Goal: Information Seeking & Learning: Find specific fact

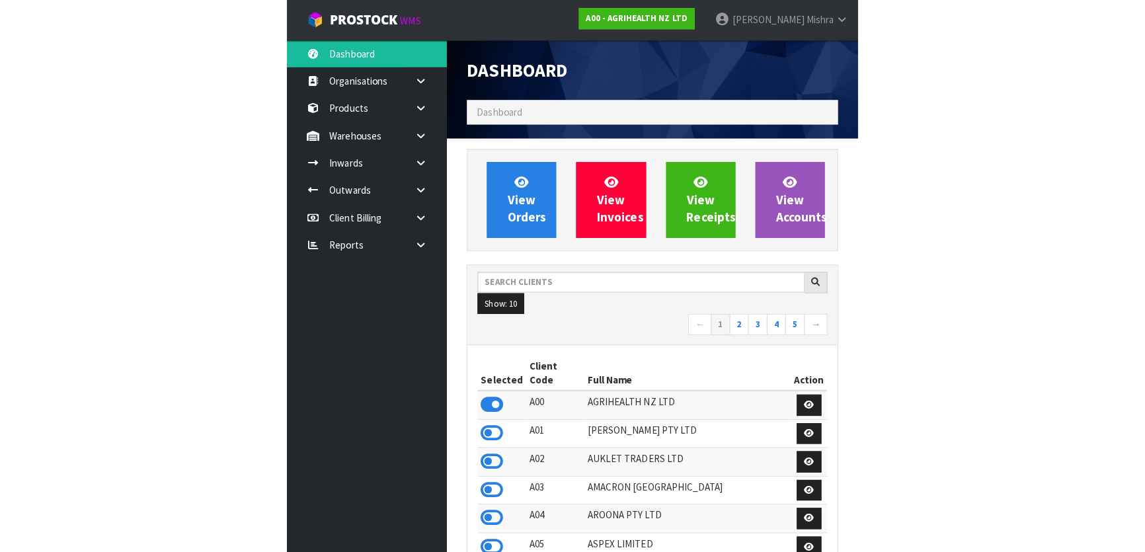
scroll to position [999, 483]
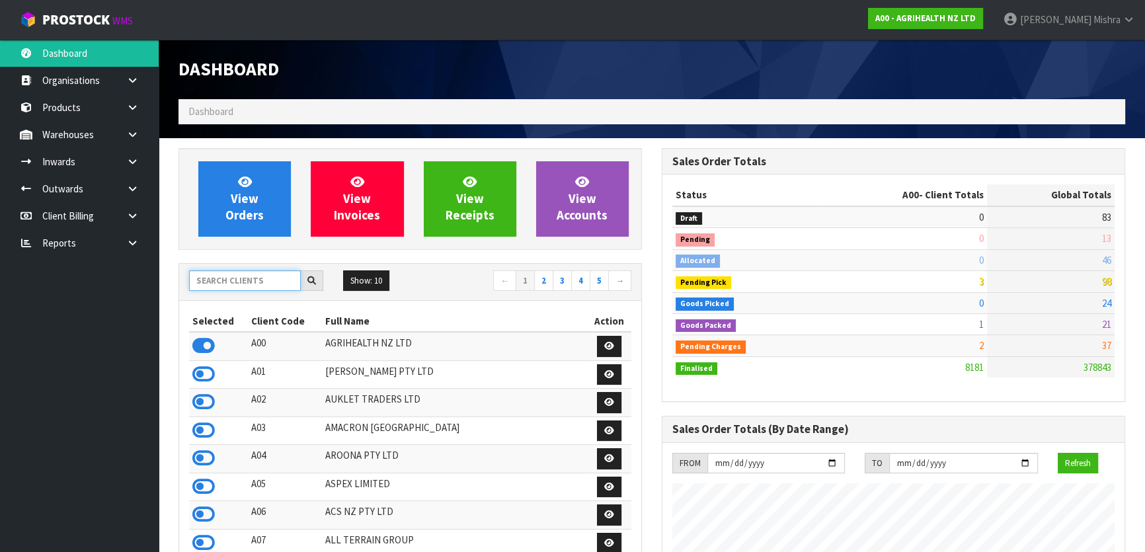
click at [230, 288] on input "text" at bounding box center [245, 280] width 112 height 20
type input "V04"
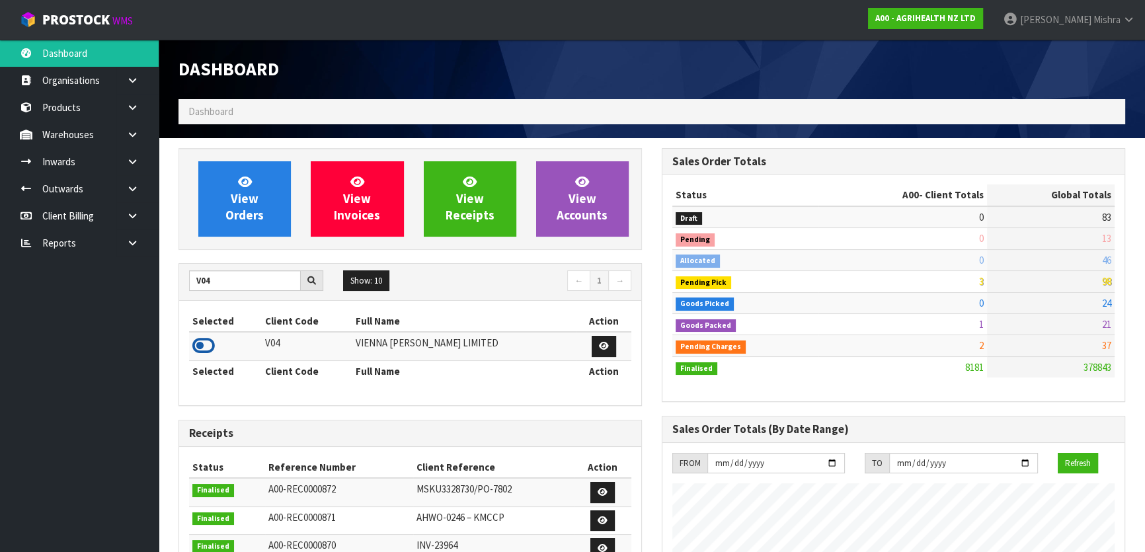
click at [212, 344] on icon at bounding box center [203, 346] width 22 height 20
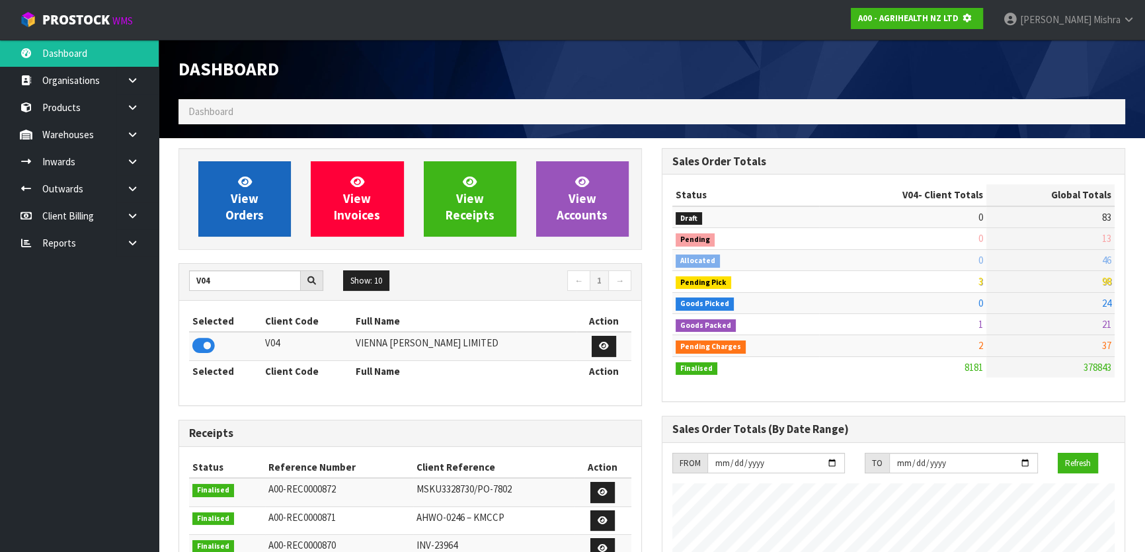
scroll to position [823, 483]
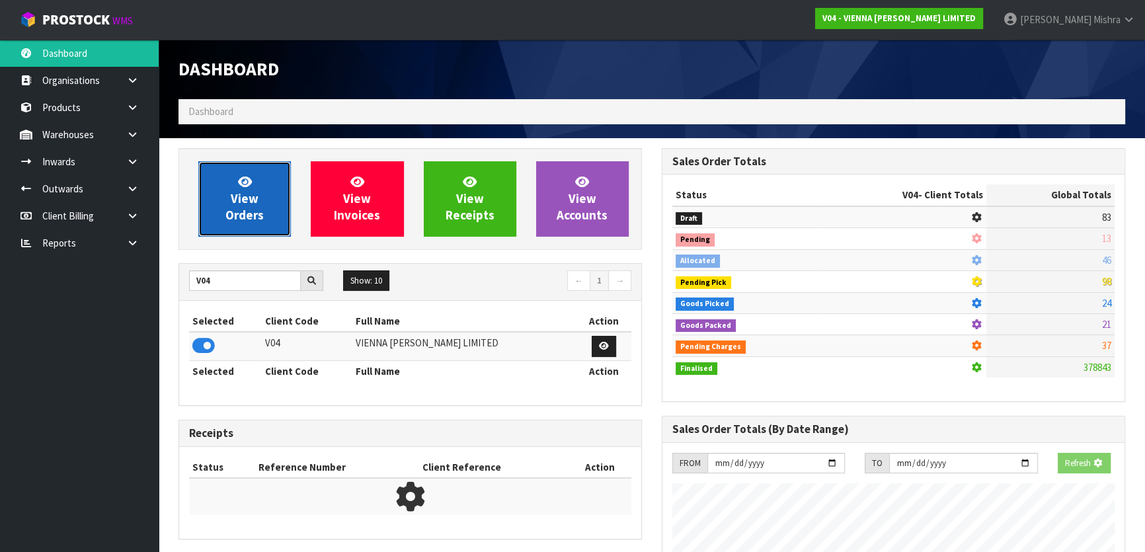
click at [247, 194] on span "View Orders" at bounding box center [244, 199] width 38 height 50
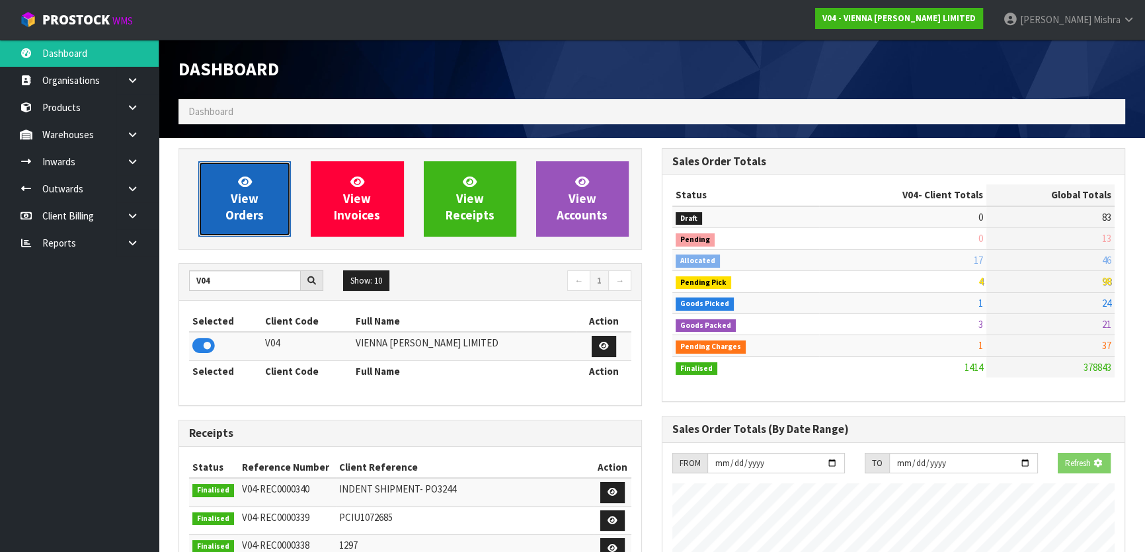
scroll to position [1042, 483]
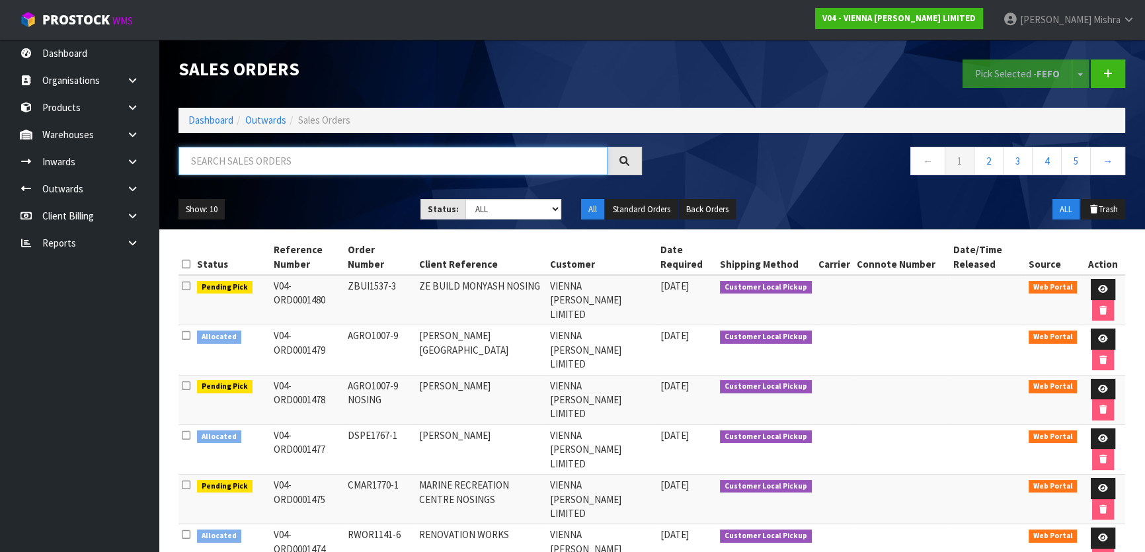
click at [270, 165] on input "text" at bounding box center [392, 161] width 429 height 28
paste input "CH-CHAMBORD-ML-240x2200"
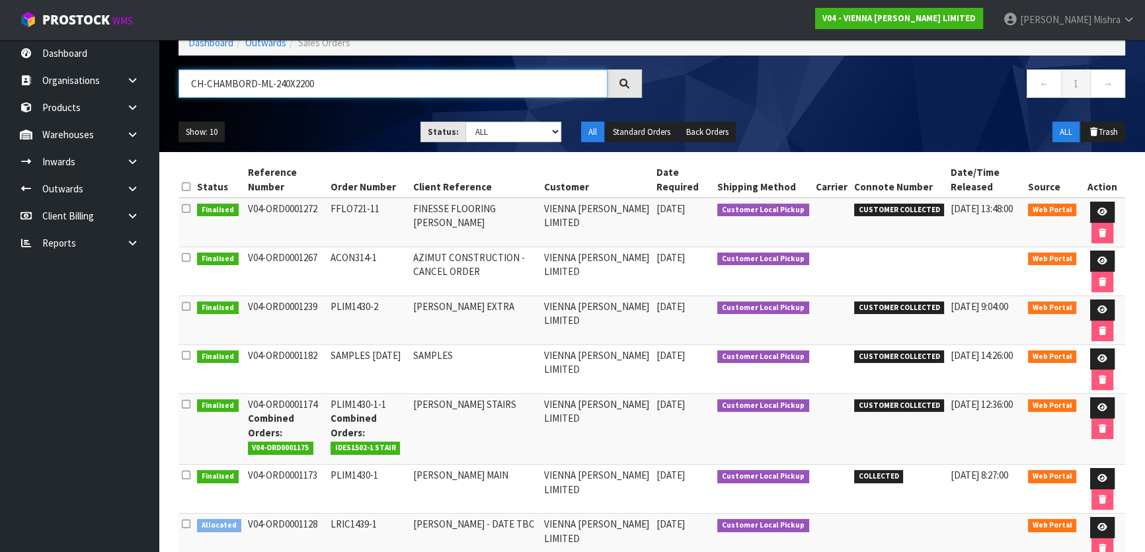
scroll to position [144, 0]
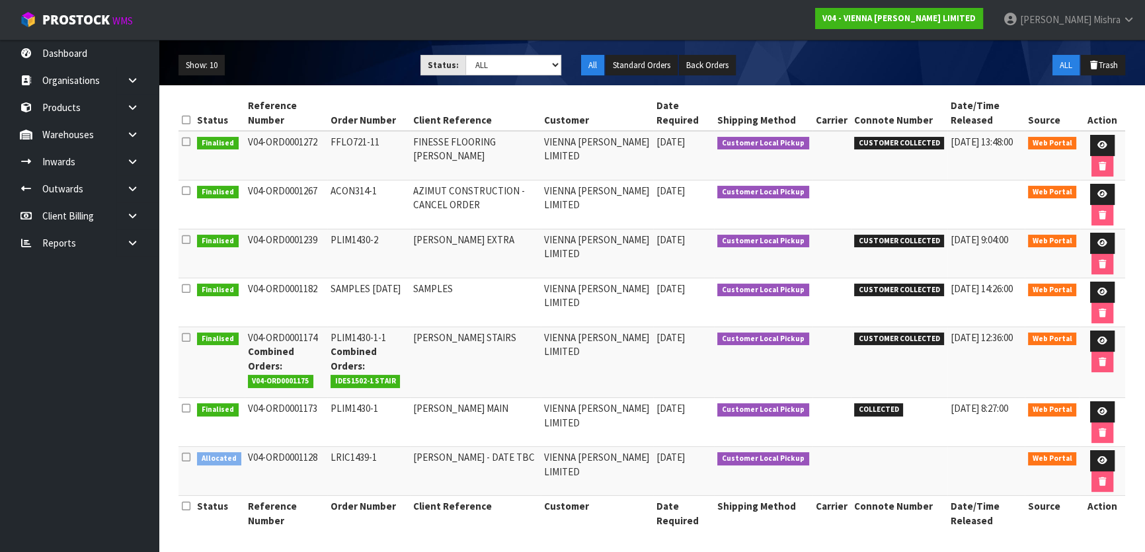
type input "CH-CHAMBORD-ML-240X2200"
click at [539, 63] on select "Draft Pending Allocated Pending Pick Goods Picked Goods Packed Pending Charges …" at bounding box center [513, 65] width 97 height 20
select select "string:2"
click at [465, 55] on select "Draft Pending Allocated Pending Pick Goods Picked Goods Packed Pending Charges …" at bounding box center [513, 65] width 97 height 20
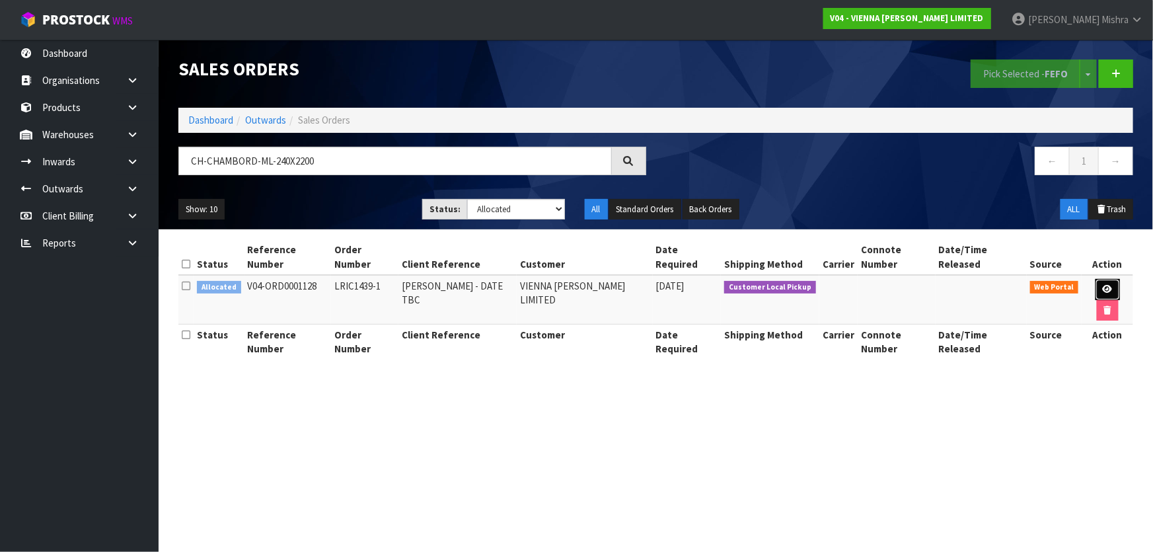
click at [1098, 279] on link at bounding box center [1108, 289] width 24 height 21
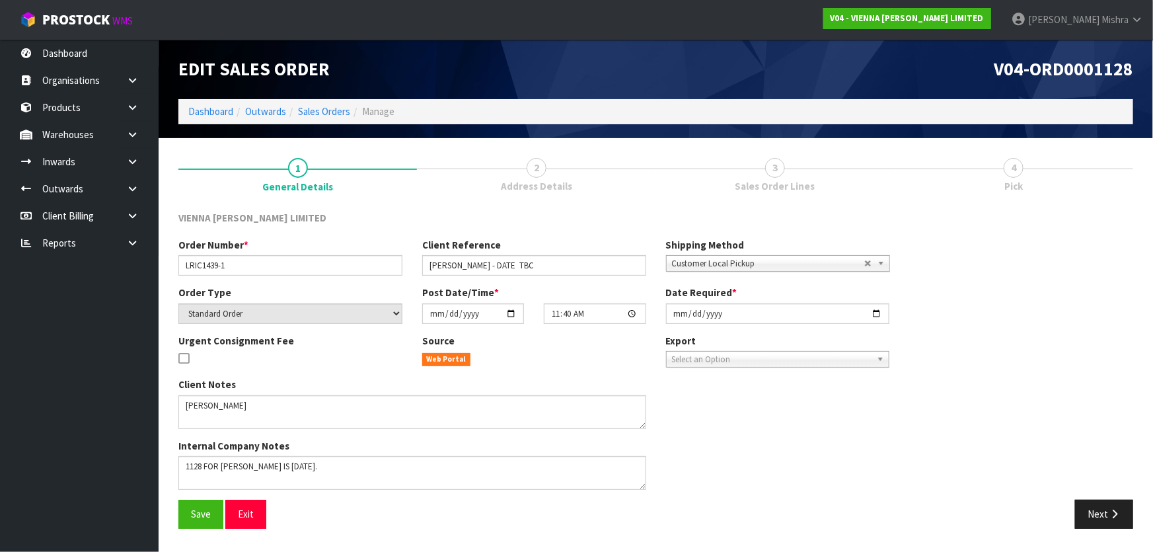
click at [1089, 496] on div "Order Number * LRIC1439-1 Client Reference [PERSON_NAME] - DATE TBC Shipping Me…" at bounding box center [656, 369] width 975 height 262
click at [1089, 509] on button "Next" at bounding box center [1104, 514] width 58 height 28
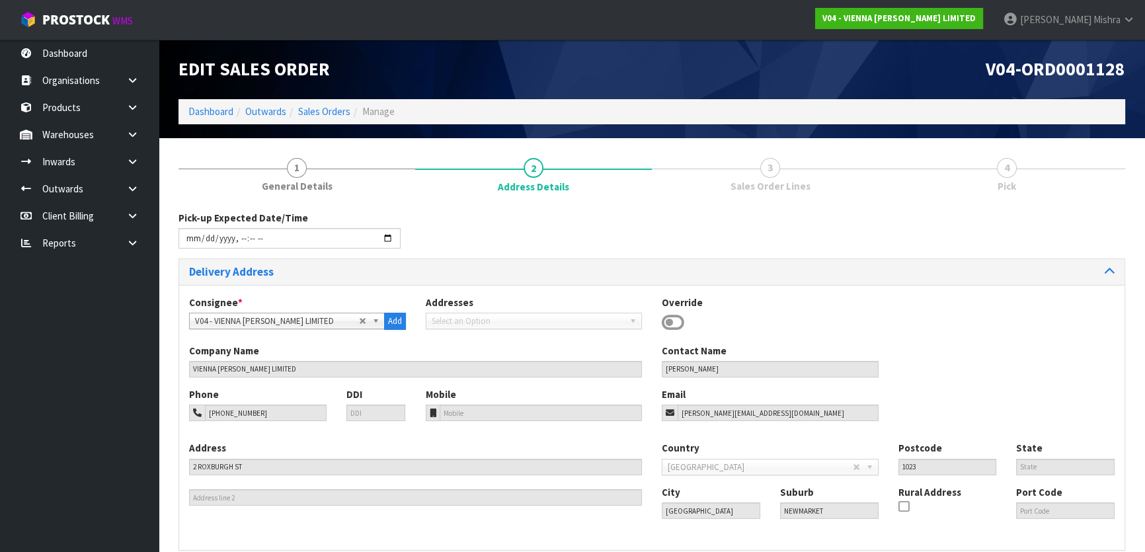
scroll to position [60, 0]
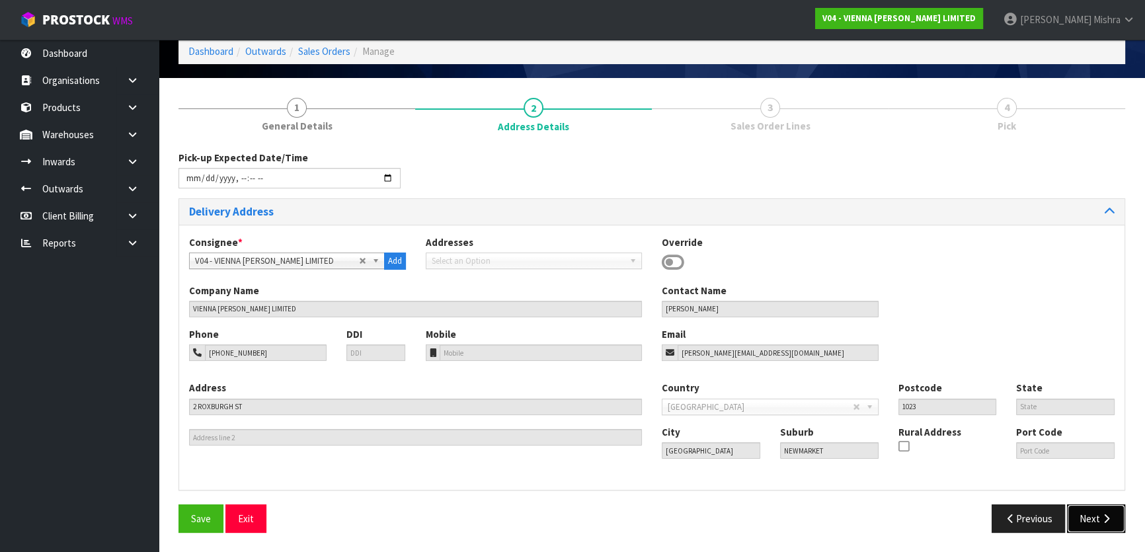
click at [1096, 511] on button "Next" at bounding box center [1096, 518] width 58 height 28
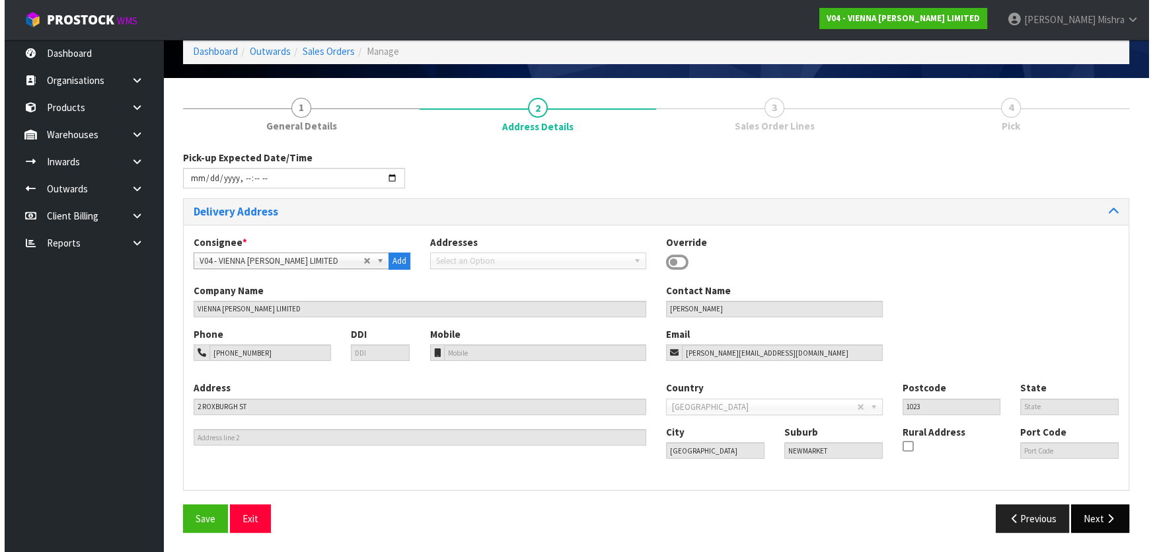
scroll to position [0, 0]
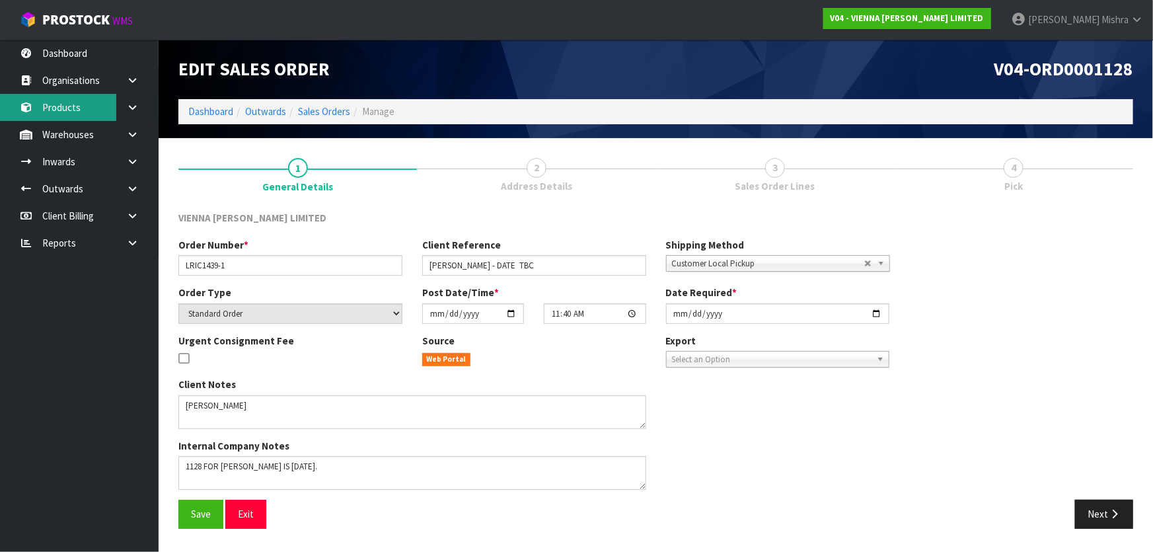
click at [99, 106] on link "Products" at bounding box center [79, 107] width 159 height 27
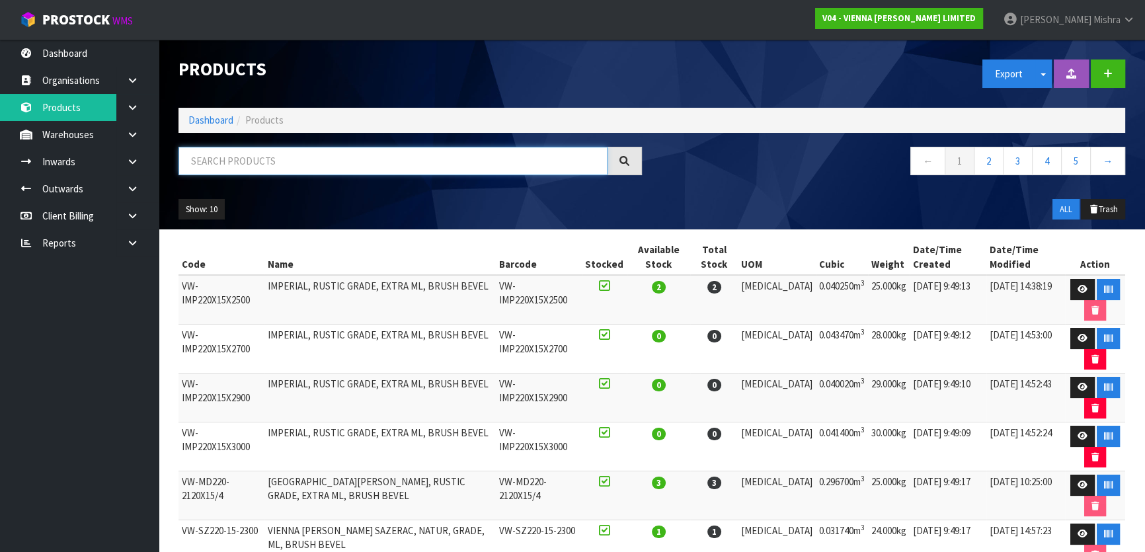
click at [249, 161] on input "text" at bounding box center [392, 161] width 429 height 28
paste input "CH-CHAMBORD-ML-240x2200"
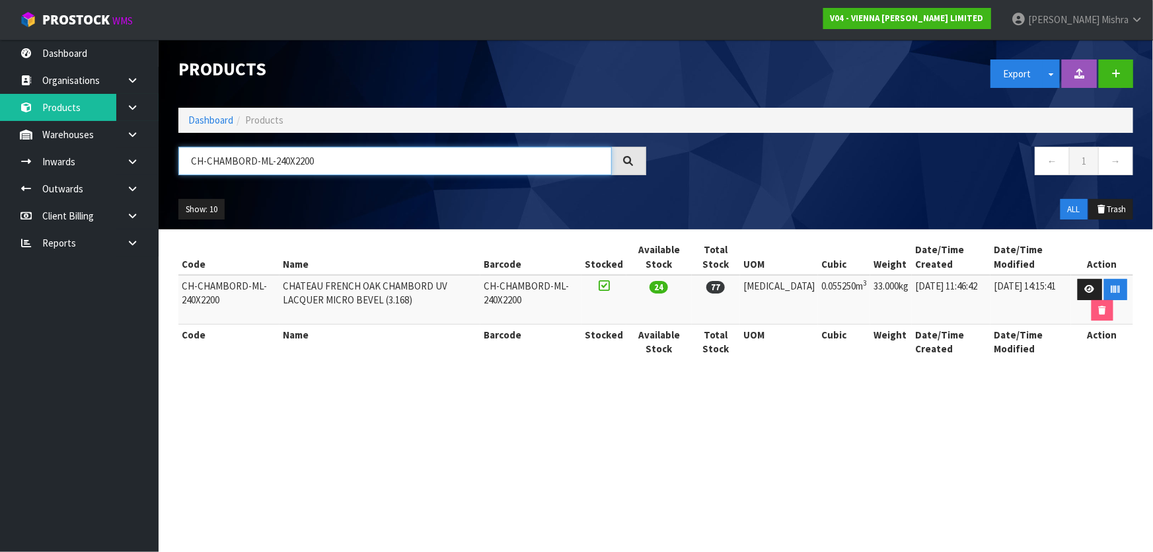
type input "CH-CHAMBORD-ML-240X2200"
drag, startPoint x: 329, startPoint y: 166, endPoint x: 174, endPoint y: 155, distance: 155.0
click at [174, 155] on div "CH-CHAMBORD-ML-240X2200" at bounding box center [413, 166] width 488 height 38
click at [247, 284] on td "CH-CHAMBORD-ML-240X2200" at bounding box center [228, 300] width 101 height 50
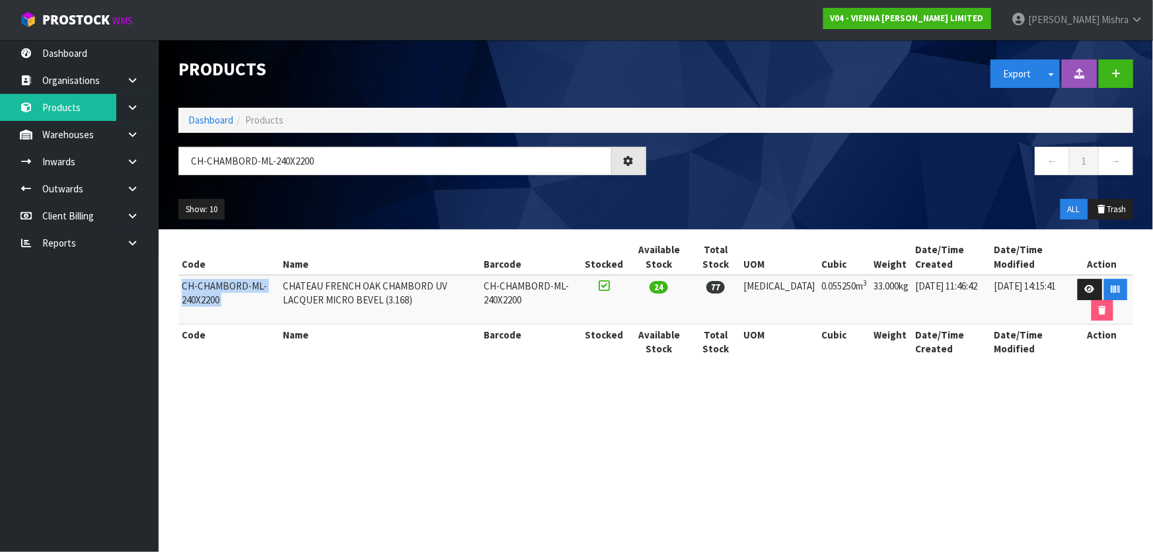
click at [247, 284] on td "CH-CHAMBORD-ML-240X2200" at bounding box center [228, 300] width 101 height 50
copy tr "CH-CHAMBORD-ML-240X2200"
click at [305, 284] on td "CHATEAU FRENCH OAK CHAMBORD UV LACQUER MICRO BEVEL (3.168)" at bounding box center [380, 300] width 201 height 50
drag, startPoint x: 290, startPoint y: 281, endPoint x: 378, endPoint y: 303, distance: 90.6
click at [378, 303] on td "CHATEAU FRENCH OAK CHAMBORD UV LACQUER MICRO BEVEL (3.168)" at bounding box center [380, 300] width 201 height 50
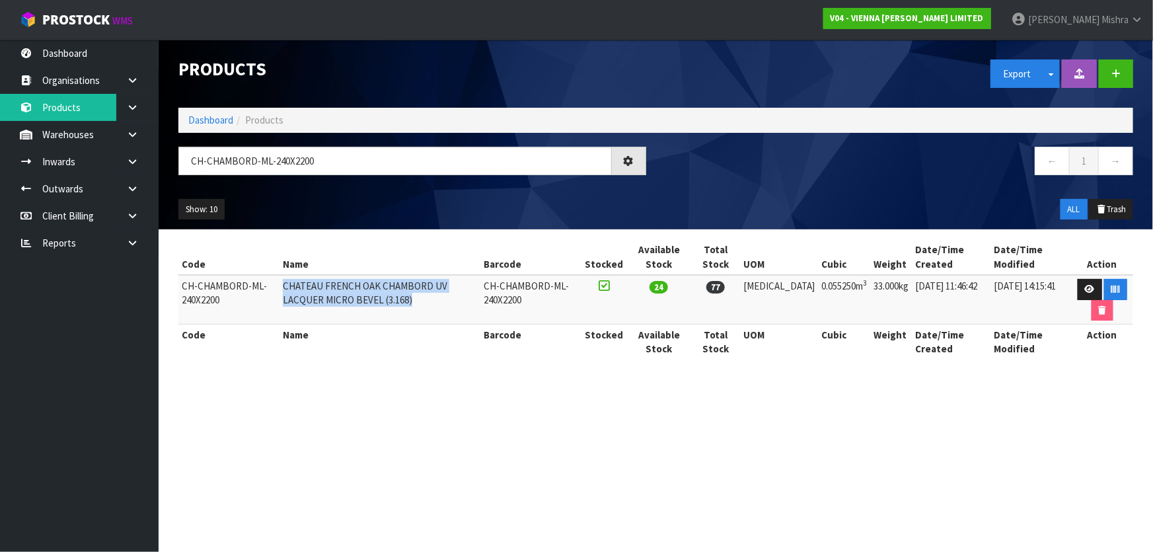
copy td "CHATEAU FRENCH OAK CHAMBORD UV LACQUER MICRO BEVEL (3.168)"
